Goal: Information Seeking & Learning: Understand process/instructions

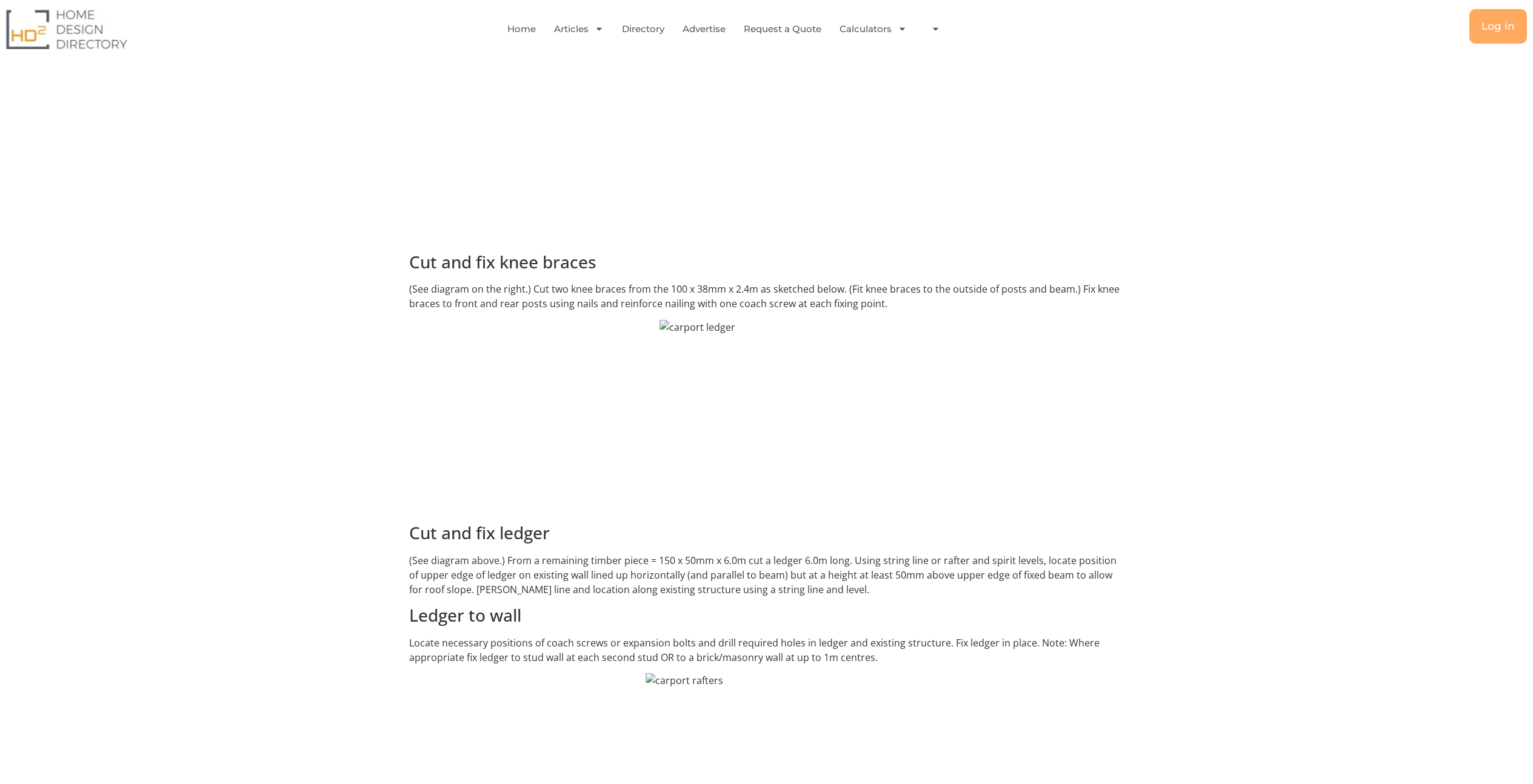
scroll to position [2829, 0]
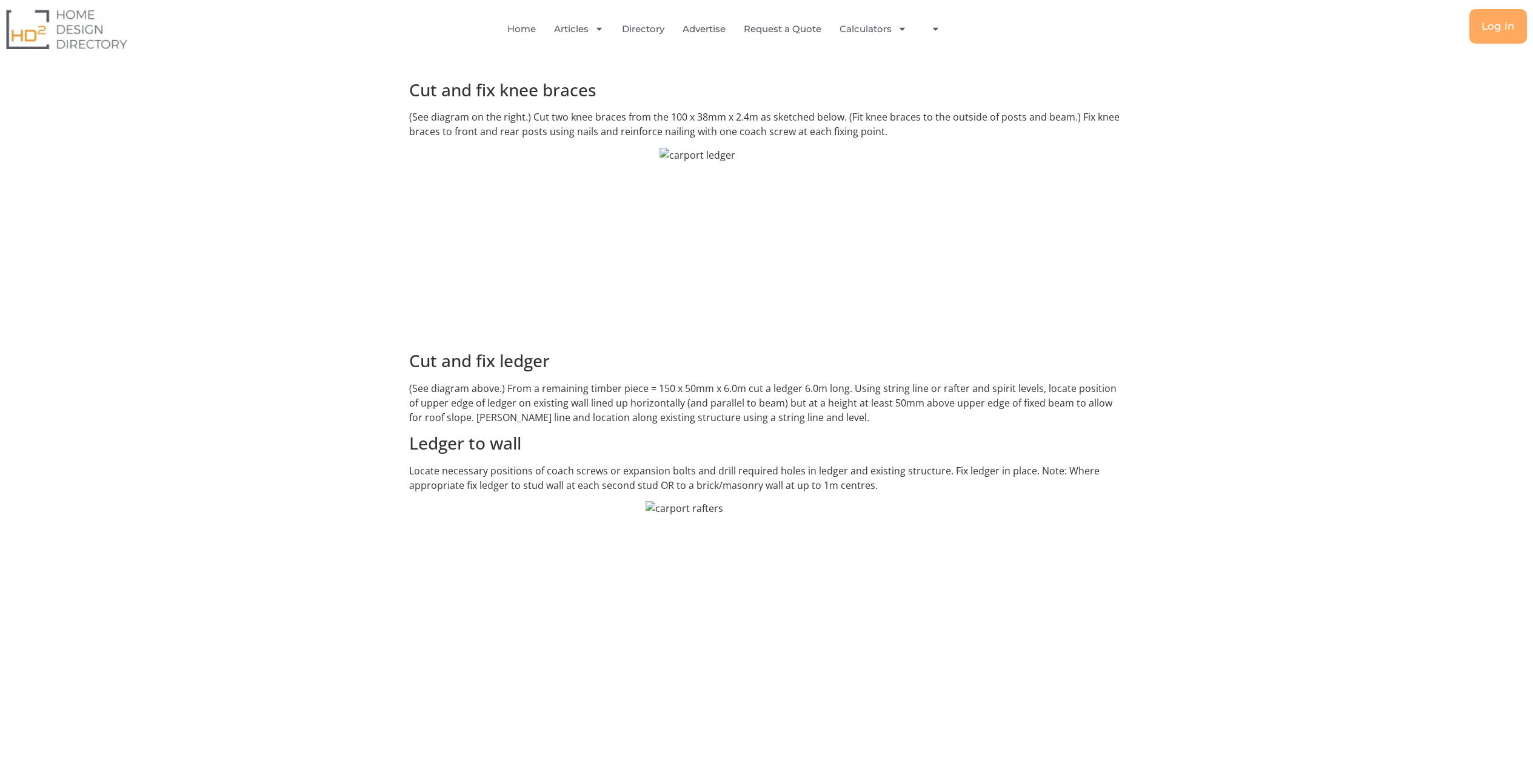
click at [666, 148] on img at bounding box center [766, 245] width 214 height 194
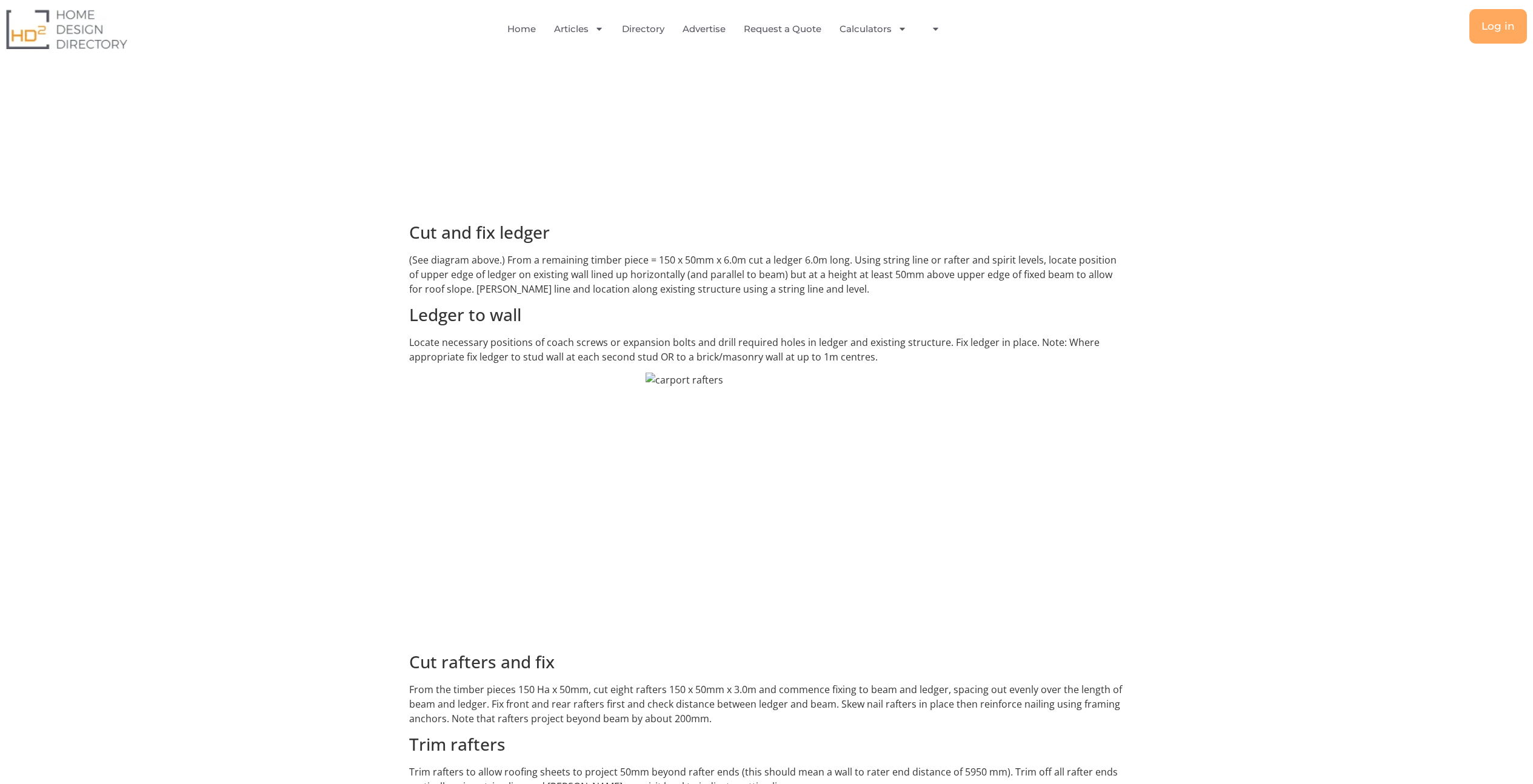
scroll to position [3069, 0]
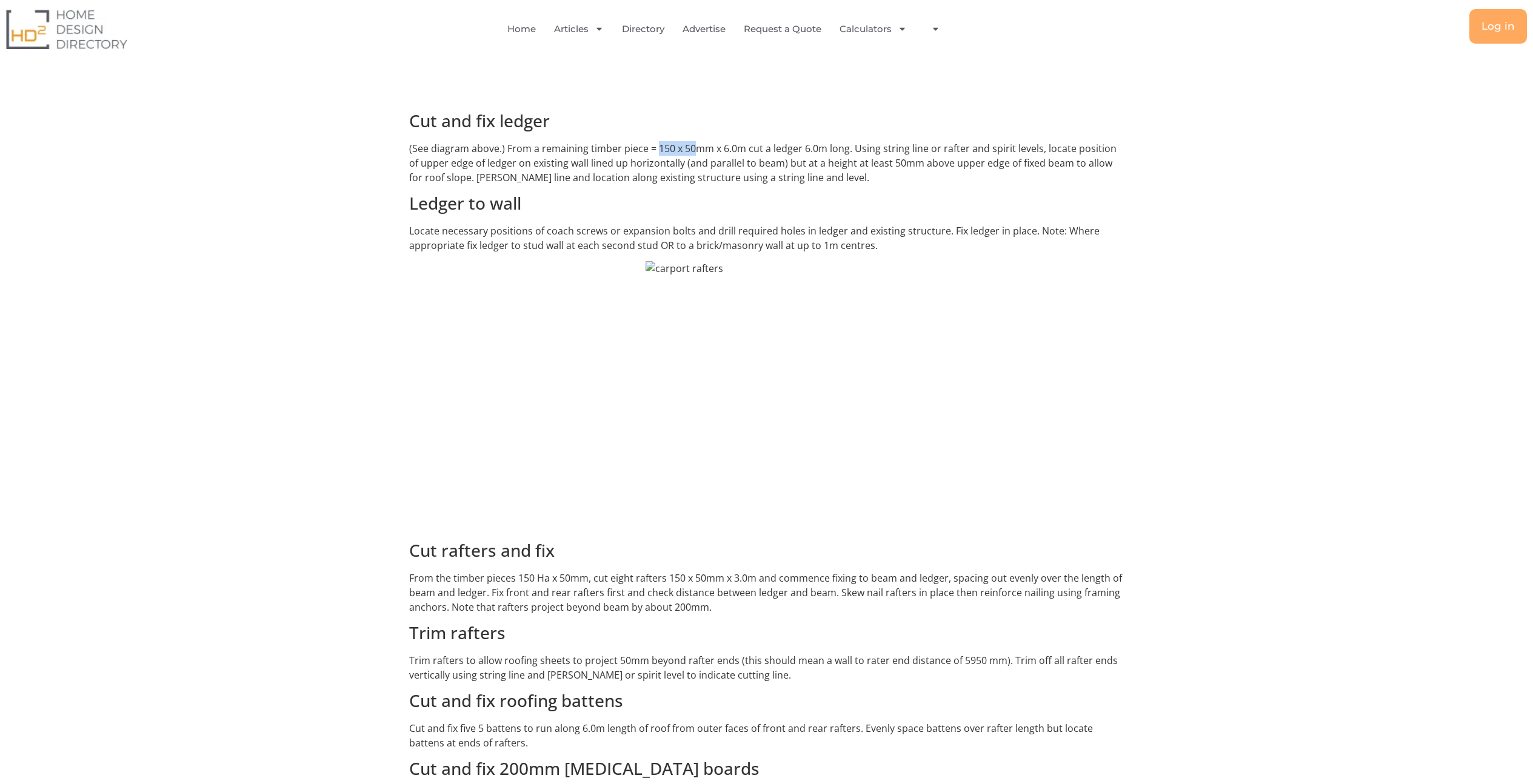
drag, startPoint x: 656, startPoint y: 132, endPoint x: 696, endPoint y: 134, distance: 40.0
click at [696, 141] on p "(See diagram above.) From a remaining timber piece = 150 x 50mm x 6.0m cut a le…" at bounding box center [766, 163] width 715 height 44
click at [728, 145] on p "(See diagram above.) From a remaining timber piece = 150 x 50mm x 6.0m cut a le…" at bounding box center [766, 163] width 715 height 44
drag, startPoint x: 656, startPoint y: 133, endPoint x: 682, endPoint y: 134, distance: 26.0
click at [682, 141] on p "(See diagram above.) From a remaining timber piece = 150 x 50mm x 6.0m cut a le…" at bounding box center [766, 163] width 715 height 44
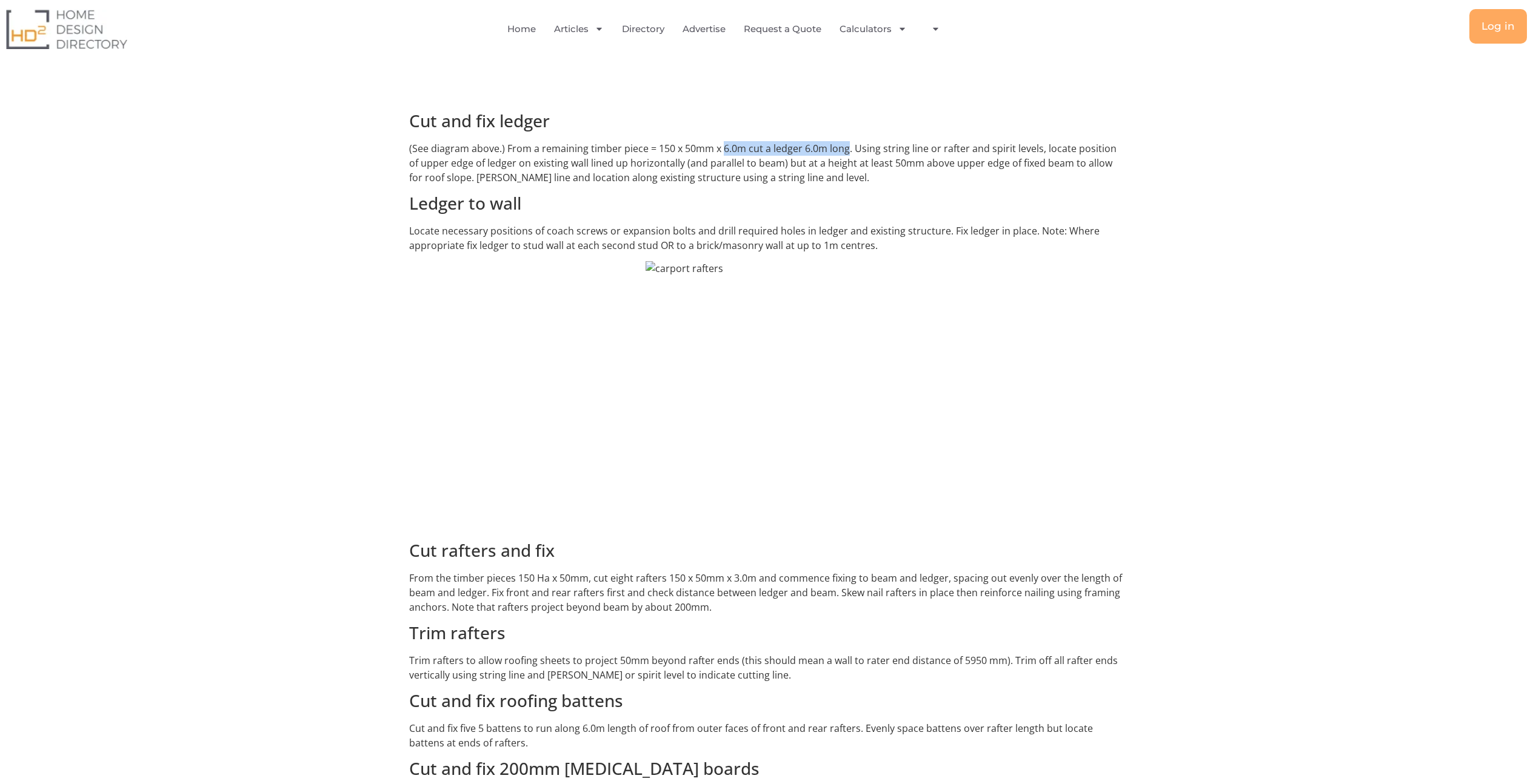
drag, startPoint x: 723, startPoint y: 134, endPoint x: 847, endPoint y: 137, distance: 124.0
click at [847, 141] on p "(See diagram above.) From a remaining timber piece = 150 x 50mm x 6.0m cut a le…" at bounding box center [766, 163] width 715 height 44
click at [853, 141] on p "(See diagram above.) From a remaining timber piece = 150 x 50mm x 6.0m cut a le…" at bounding box center [766, 163] width 715 height 44
click at [870, 141] on p "(See diagram above.) From a remaining timber piece = 150 x 50mm x 6.0m cut a le…" at bounding box center [766, 163] width 715 height 44
click at [554, 193] on h3 "Ledger to wall" at bounding box center [766, 204] width 715 height 21
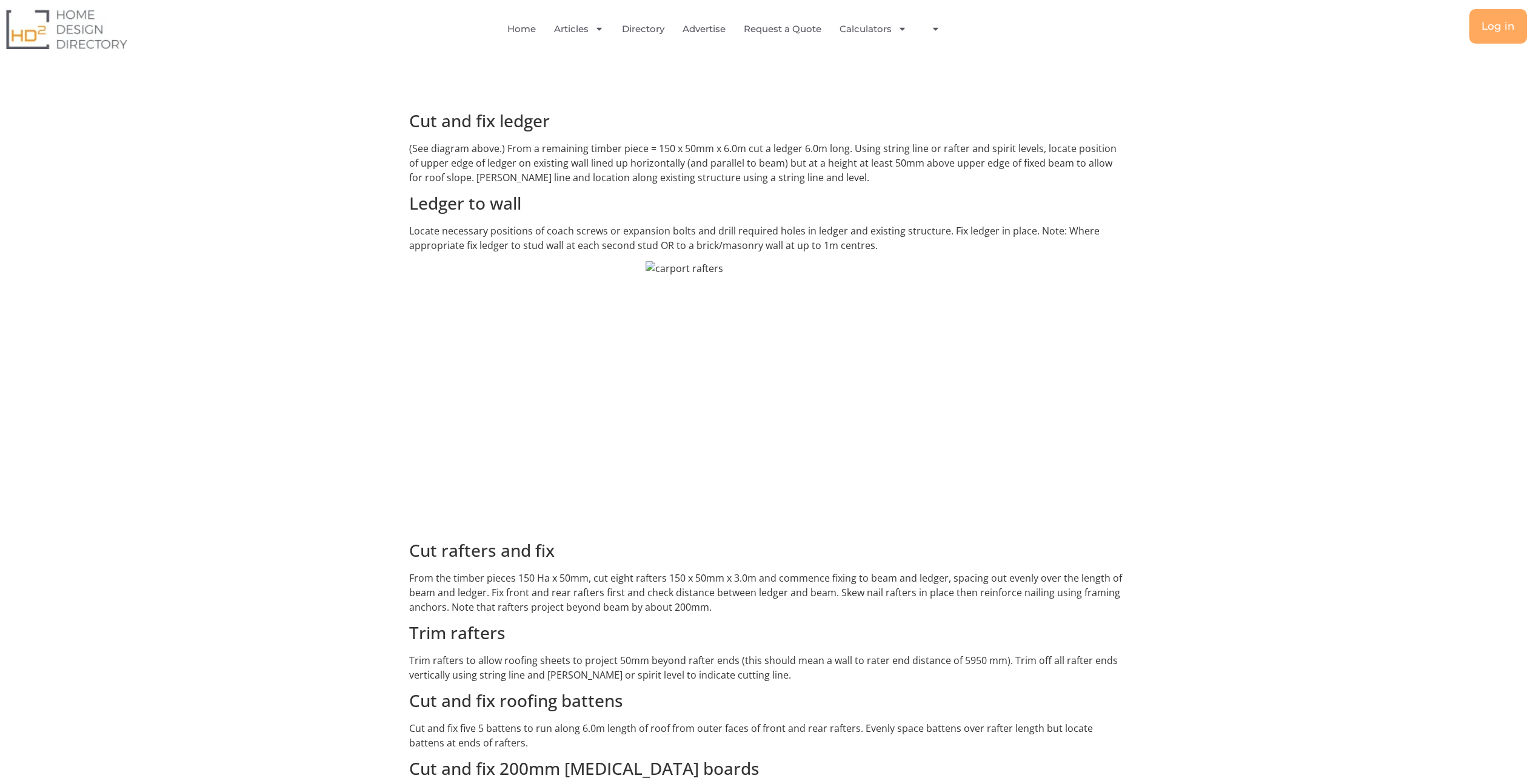
click at [570, 158] on p "(See diagram above.) From a remaining timber piece = 150 x 50mm x 6.0m cut a le…" at bounding box center [766, 163] width 715 height 44
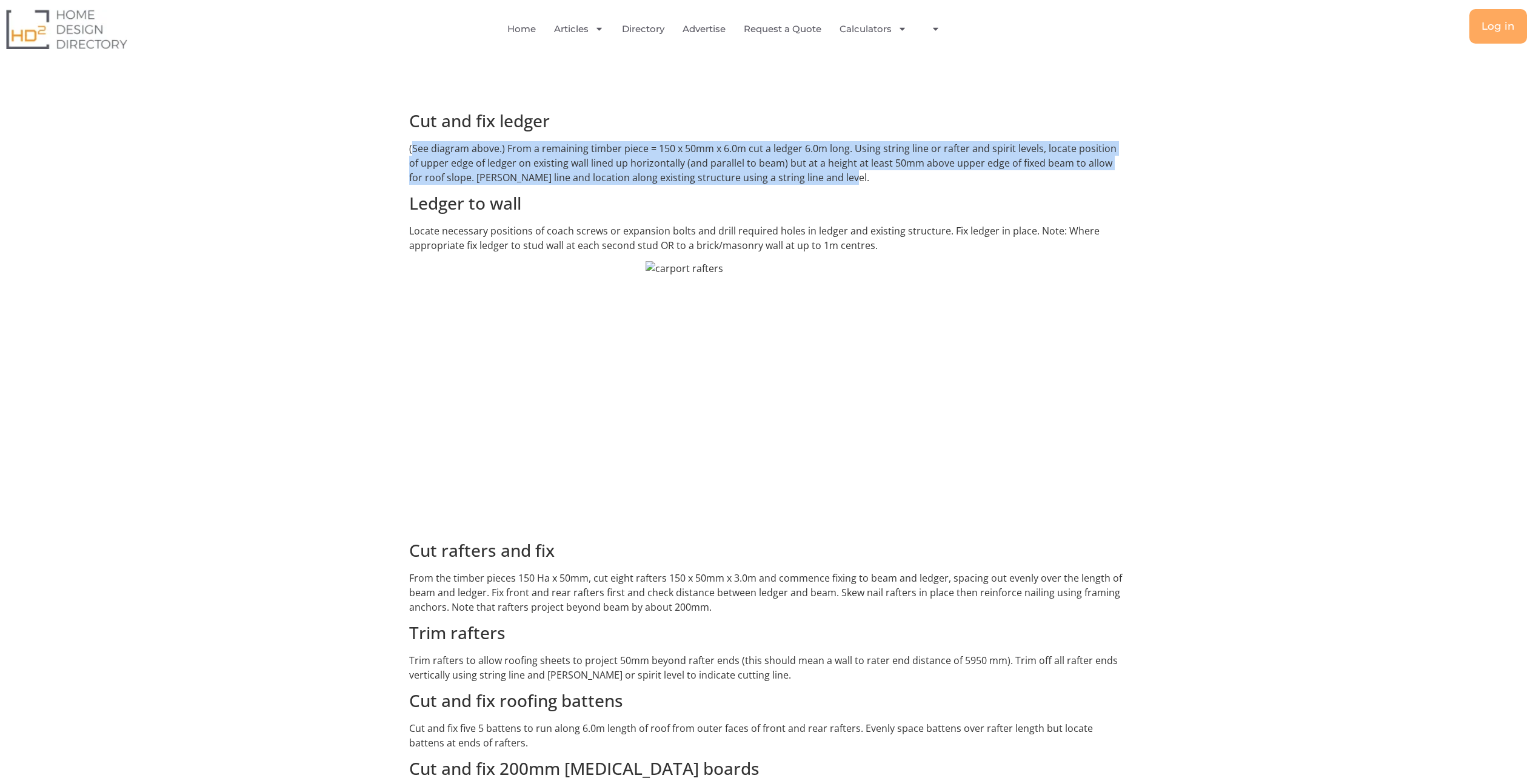
drag, startPoint x: 413, startPoint y: 133, endPoint x: 825, endPoint y: 164, distance: 413.2
click at [825, 164] on p "(See diagram above.) From a remaining timber piece = 150 x 50mm x 6.0m cut a le…" at bounding box center [766, 163] width 715 height 44
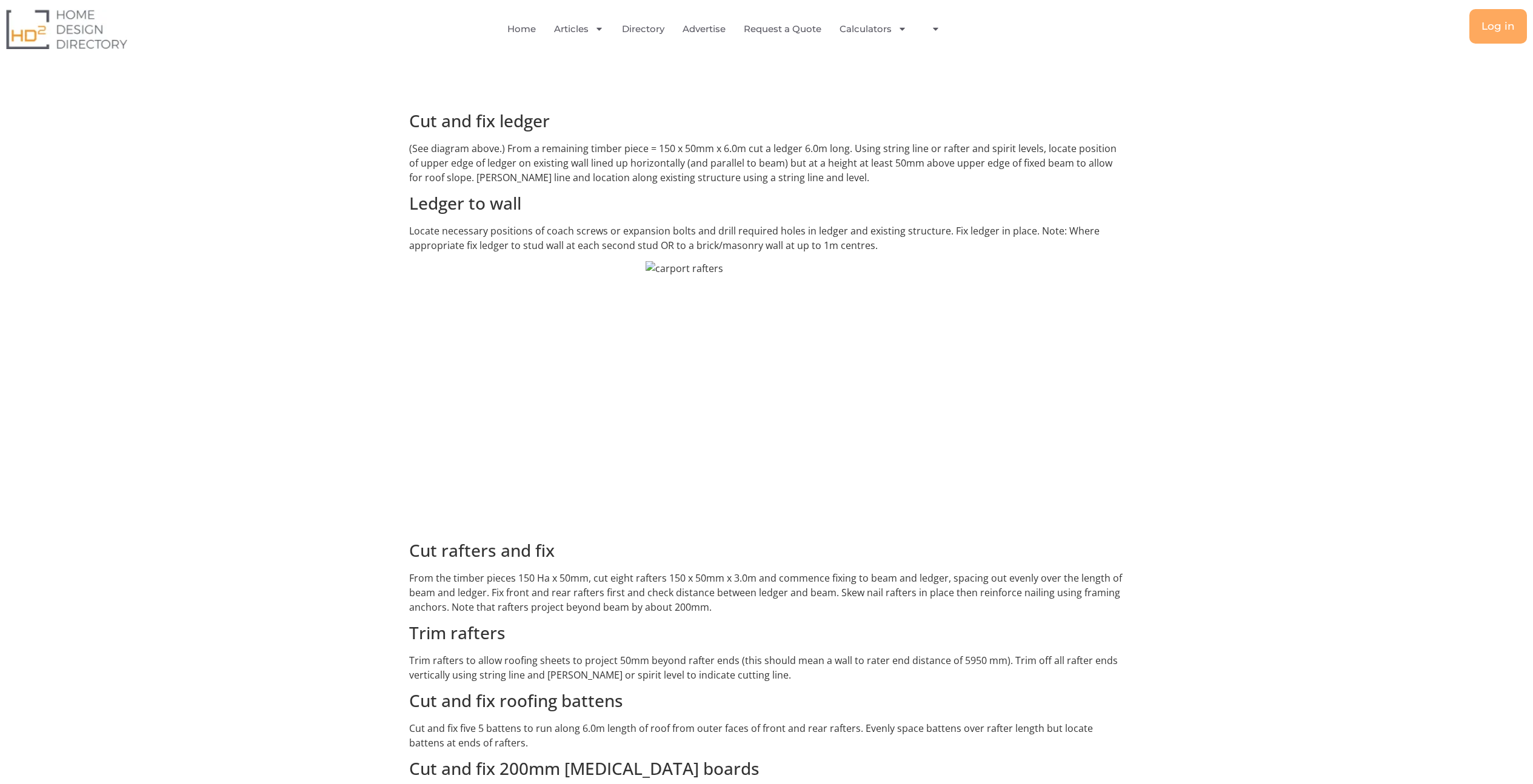
click at [841, 162] on p "(See diagram above.) From a remaining timber piece = 150 x 50mm x 6.0m cut a le…" at bounding box center [766, 163] width 715 height 44
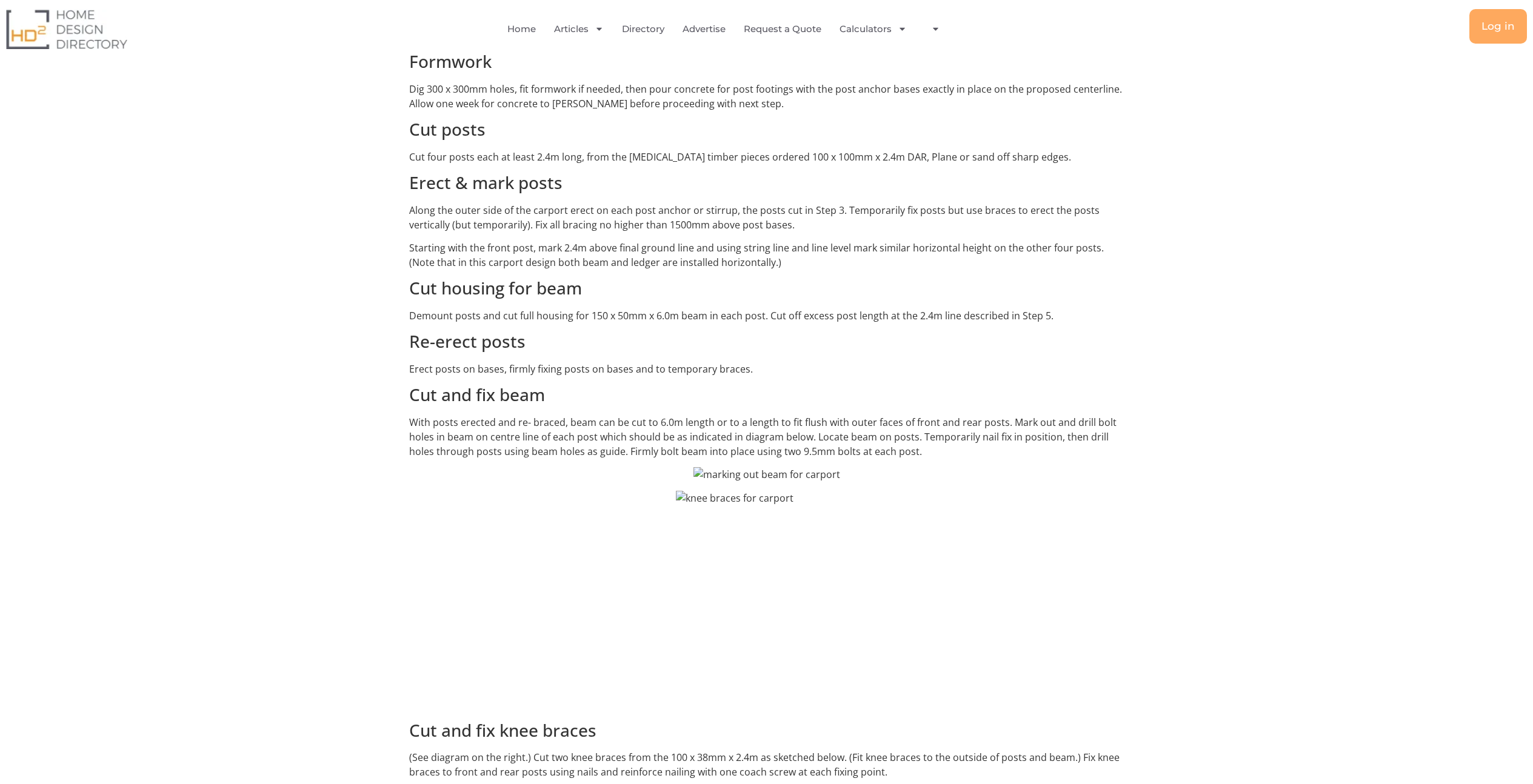
scroll to position [2174, 0]
